Goal: Task Accomplishment & Management: Manage account settings

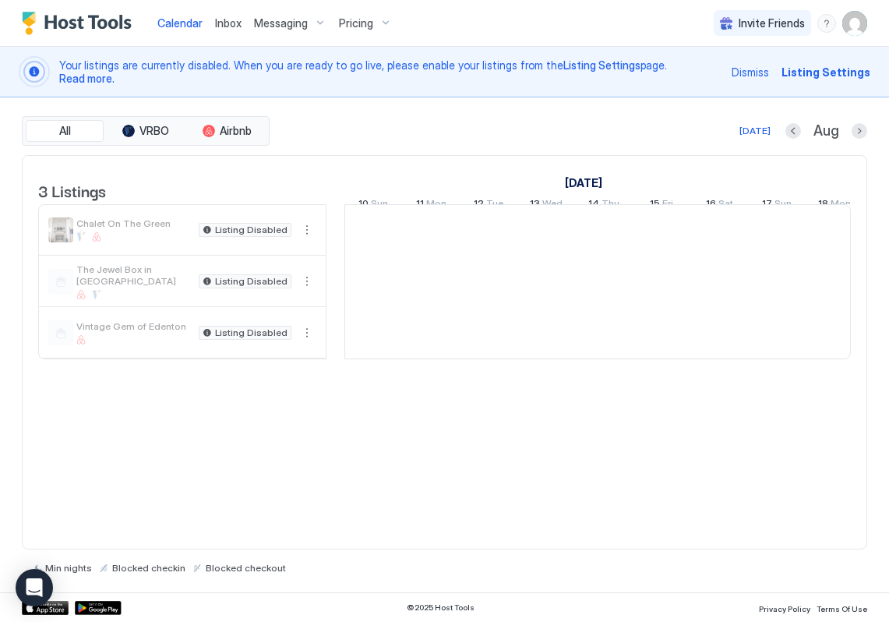
scroll to position [0, 865]
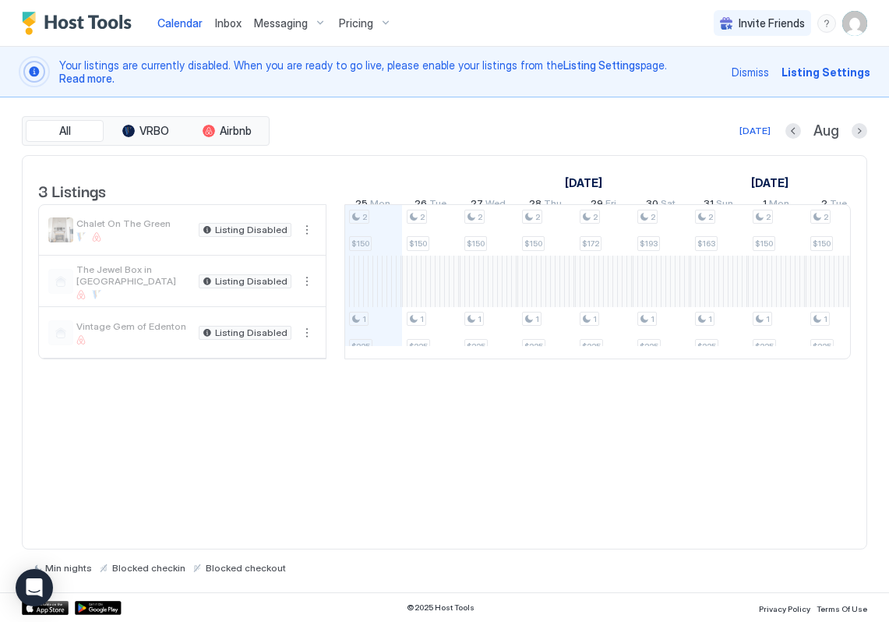
click at [860, 24] on img "User profile" at bounding box center [854, 23] width 25 height 25
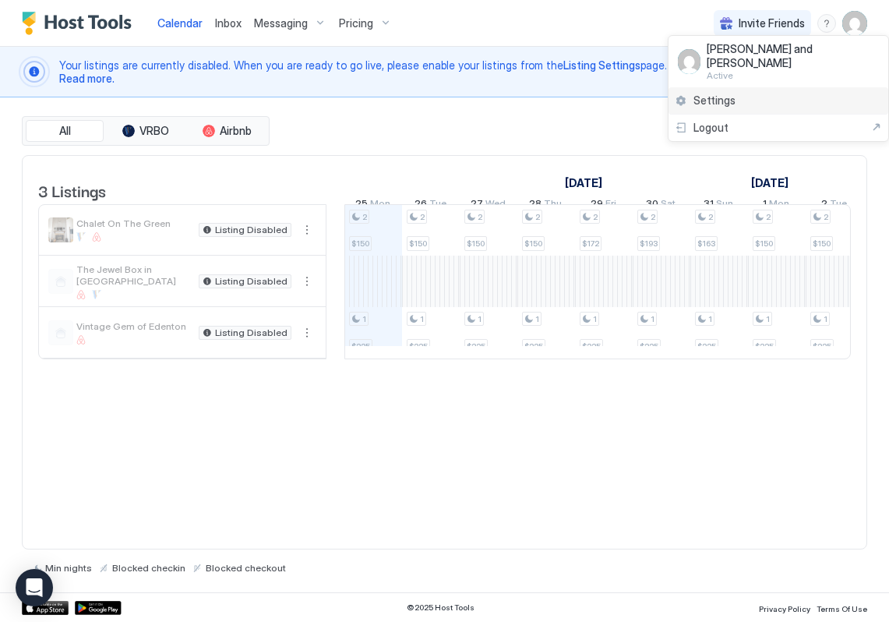
click at [698, 93] on span "Settings" at bounding box center [714, 100] width 42 height 14
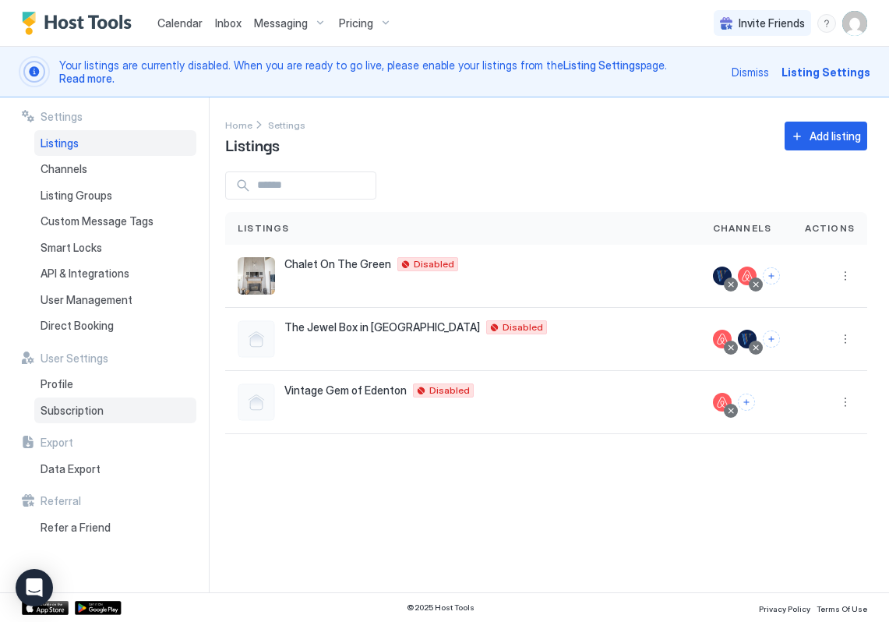
click at [97, 414] on span "Subscription" at bounding box center [72, 410] width 63 height 14
